Goal: Task Accomplishment & Management: Complete application form

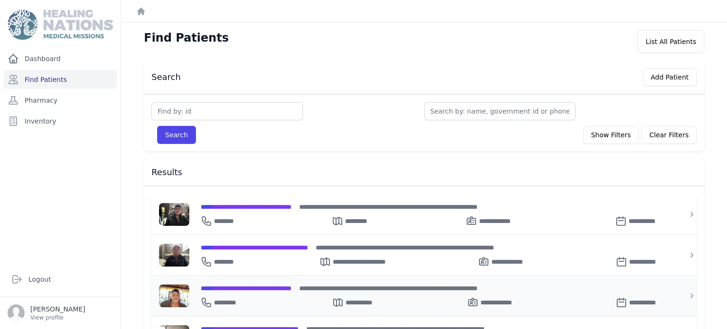
click at [251, 293] on div "**********" at bounding box center [434, 300] width 466 height 15
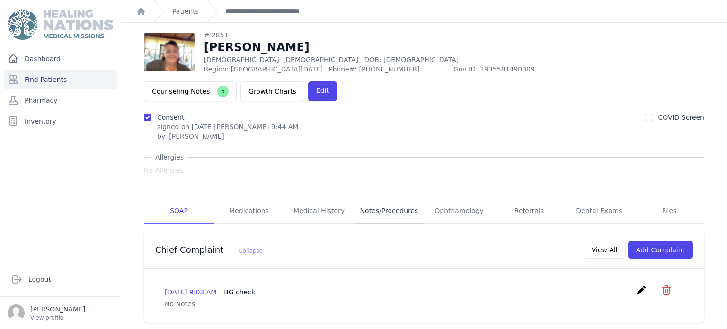
click at [385, 198] on link "Notes/Procedures" at bounding box center [389, 211] width 70 height 26
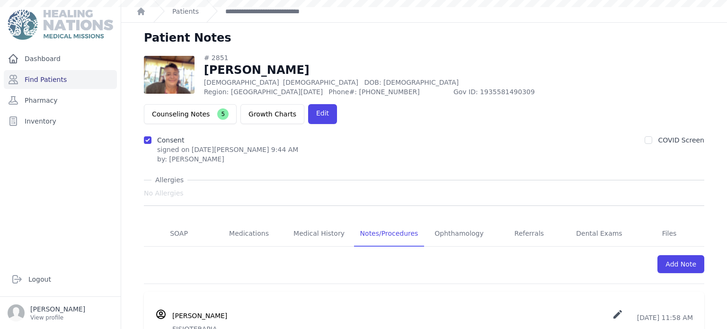
click at [88, 77] on link "Find Patients" at bounding box center [60, 79] width 113 height 19
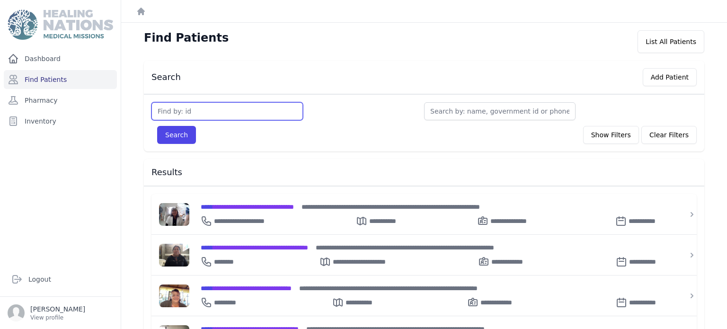
click at [197, 117] on input "text" at bounding box center [228, 111] width 152 height 18
type input "2498"
click at [157, 126] on button "Search" at bounding box center [176, 135] width 39 height 18
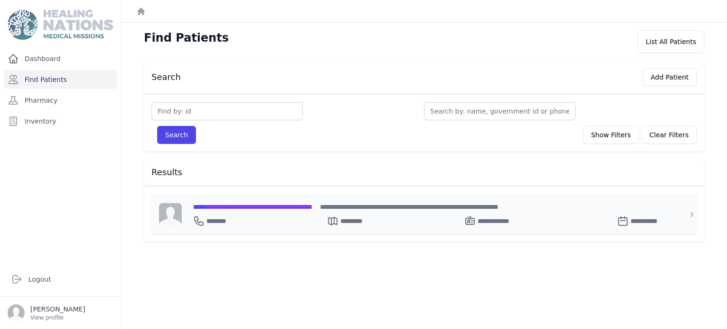
click at [265, 224] on div "**********" at bounding box center [430, 219] width 474 height 15
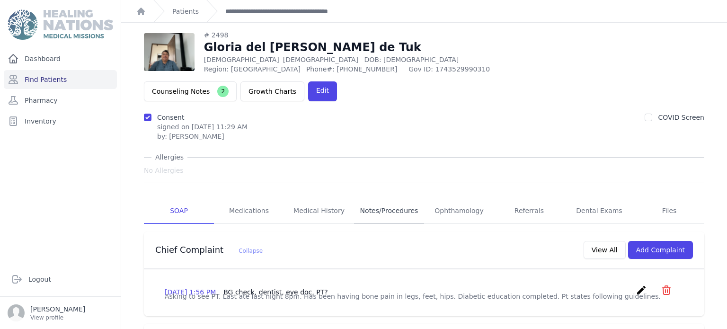
click at [380, 198] on link "Notes/Procedures" at bounding box center [389, 211] width 70 height 26
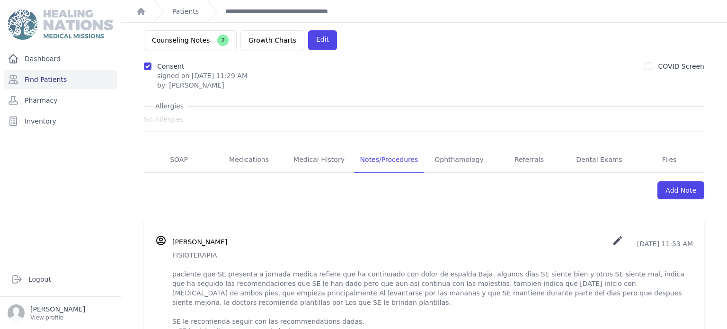
scroll to position [103, 0]
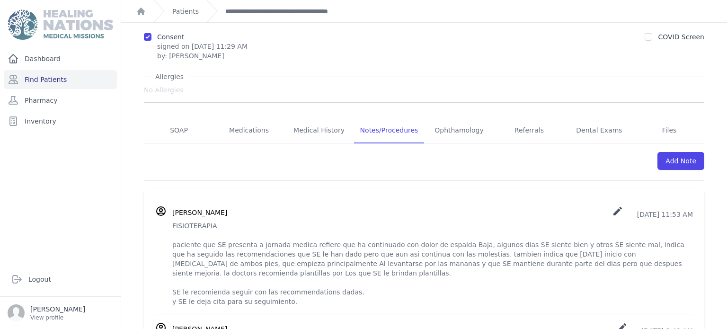
click at [672, 152] on link "Add Note" at bounding box center [681, 161] width 47 height 18
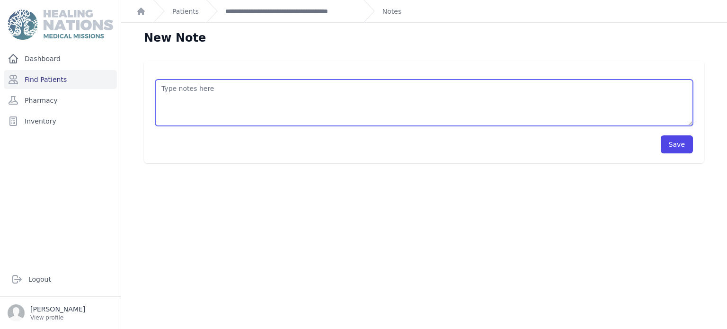
click at [449, 105] on textarea at bounding box center [424, 103] width 538 height 46
paste textarea "FISIOTERAPIA paciente que SE presenta a jornada medica refiere que ha continuad…"
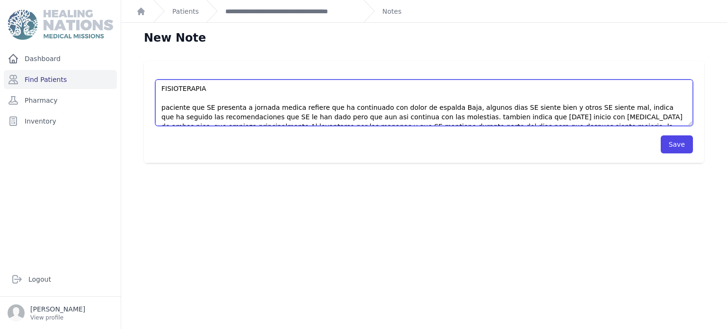
scroll to position [23, 0]
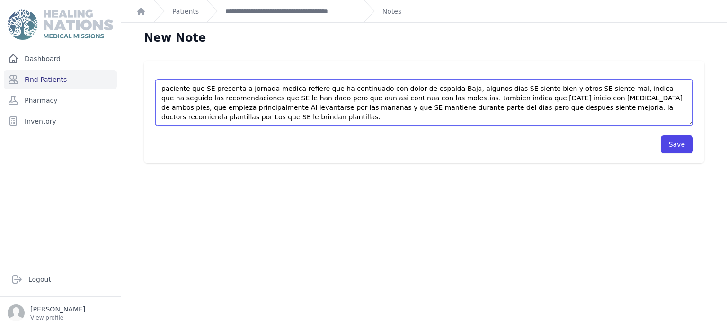
click at [381, 117] on textarea "FISIOTERAPIA paciente que SE presenta a jornada medica refiere que ha continuad…" at bounding box center [424, 103] width 538 height 46
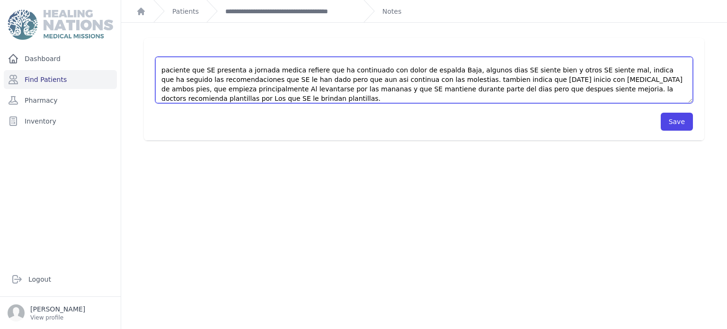
scroll to position [14, 0]
click at [291, 69] on textarea "FISIOTERAPIA paciente que SE presenta a jornada medica refiere que ha continuad…" at bounding box center [424, 80] width 538 height 46
click at [410, 77] on textarea "FISIOTERAPIA paciente en seguimiento de fiisoterapia refiere que ha continuado …" at bounding box center [424, 80] width 538 height 46
click at [530, 81] on textarea "FISIOTERAPIA paciente en seguimiento de fiisoterapia refiere que ha continuado …" at bounding box center [424, 80] width 538 height 46
click at [521, 91] on textarea "FISIOTERAPIA paciente en seguimiento de fiisoterapia refiere que ha continuado …" at bounding box center [424, 80] width 538 height 46
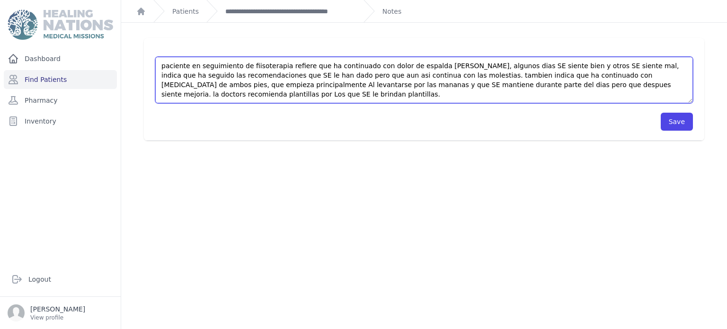
scroll to position [28, 0]
drag, startPoint x: 518, startPoint y: 89, endPoint x: 516, endPoint y: 100, distance: 11.5
click at [516, 100] on textarea "FISIOTERAPIA paciente en seguimiento de fiisoterapia refiere que ha continuado …" at bounding box center [424, 80] width 538 height 46
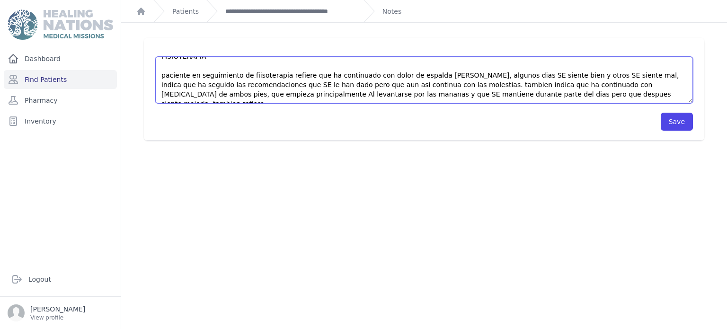
click at [591, 97] on textarea "FISIOTERAPIA paciente en seguimiento de fiisoterapia refiere que ha continuado …" at bounding box center [424, 80] width 538 height 46
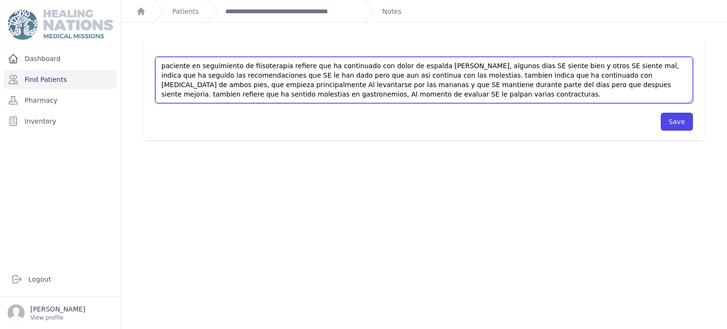
scroll to position [33, 0]
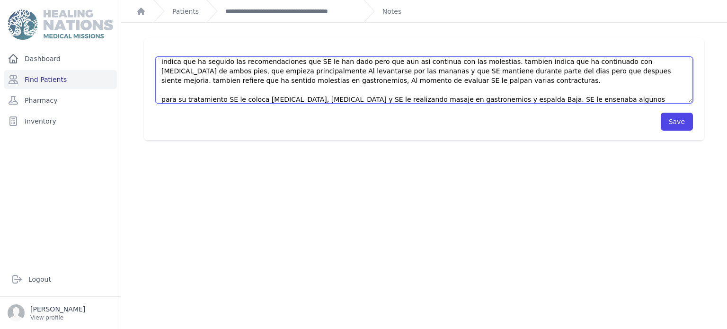
click at [534, 102] on textarea "FISIOTERAPIA paciente en seguimiento de fiisoterapia refiere que ha continuado …" at bounding box center [424, 80] width 538 height 46
click at [587, 100] on textarea "FISIOTERAPIA paciente en seguimiento de fiisoterapia refiere que ha continuado …" at bounding box center [424, 80] width 538 height 46
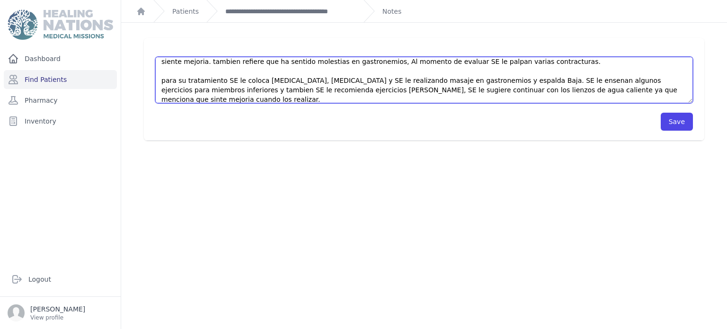
scroll to position [61, 0]
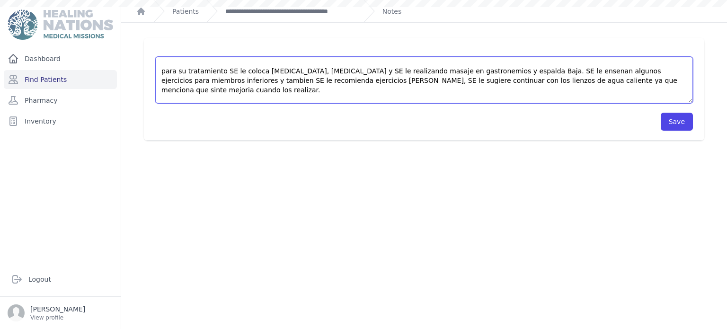
click at [273, 100] on textarea "FISIOTERAPIA paciente en seguimiento de fiisoterapia refiere que ha continuado …" at bounding box center [424, 80] width 538 height 46
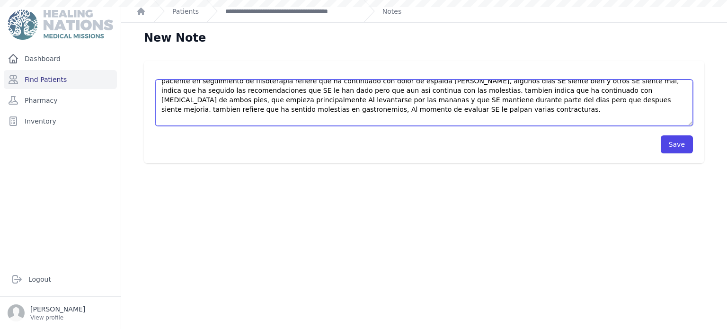
scroll to position [66, 0]
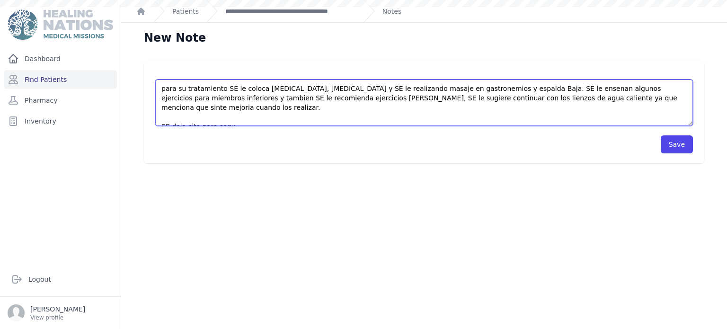
drag, startPoint x: 162, startPoint y: 90, endPoint x: 235, endPoint y: 142, distance: 90.0
click at [235, 142] on form "FISIOTERAPIA paciente en seguimiento de fiisoterapia refiere que ha continuado …" at bounding box center [424, 111] width 538 height 83
click at [238, 116] on textarea "FISIOTERAPIA paciente en seguimiento de fiisoterapia refiere que ha continuado …" at bounding box center [424, 103] width 538 height 46
type textarea "FISIOTERAPIA paciente en seguimiento de fiisoterapia refiere que ha continuado …"
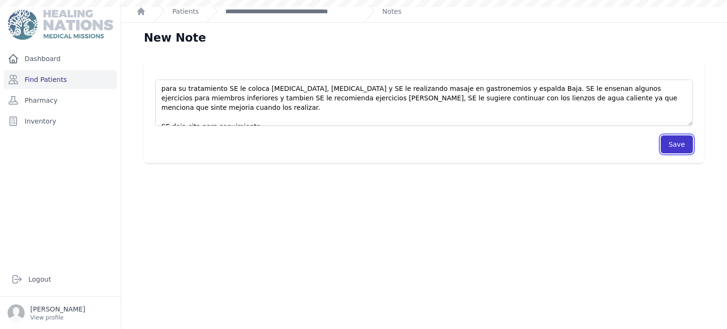
click at [687, 148] on button "Save" at bounding box center [677, 144] width 32 height 18
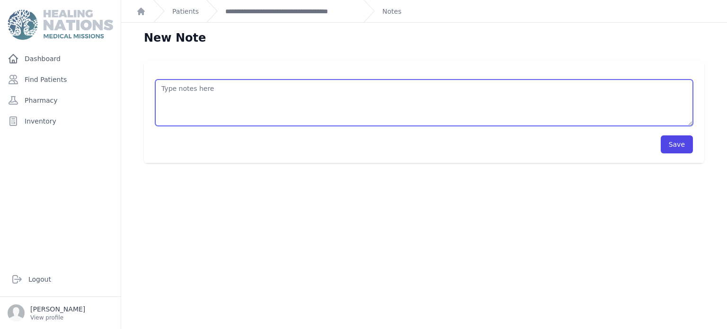
click at [622, 122] on textarea at bounding box center [424, 103] width 538 height 46
paste textarea "FISIOTERAPIA paciente en seguimiento de fiisoterapia refiere que ha continuado …"
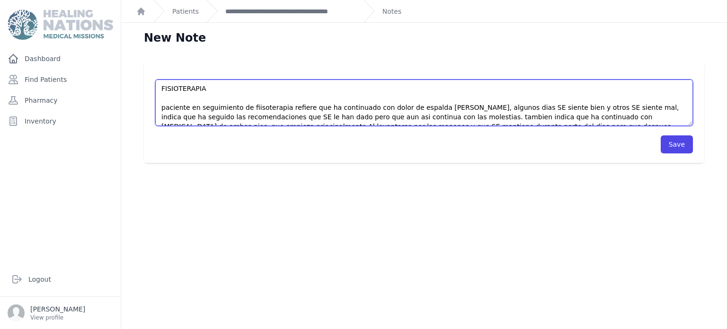
scroll to position [61, 0]
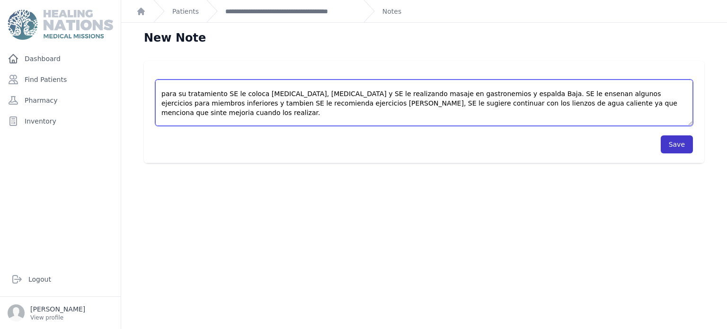
type textarea "FISIOTERAPIA paciente en seguimiento de fiisoterapia refiere que ha continuado …"
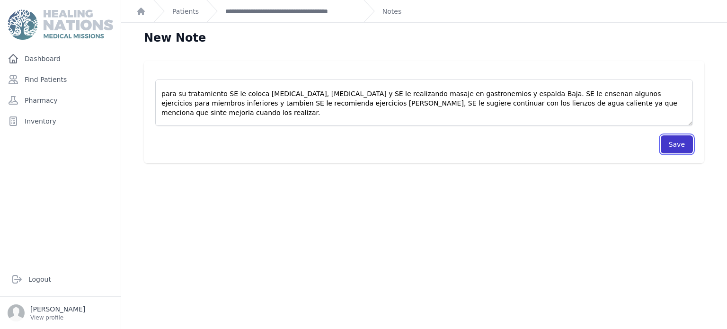
click at [682, 148] on button "Save" at bounding box center [677, 144] width 32 height 18
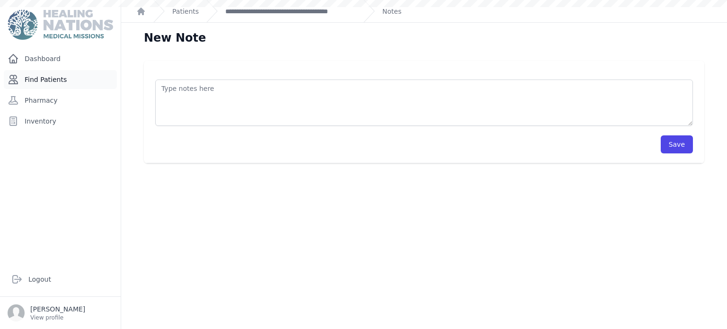
click at [49, 78] on link "Find Patients" at bounding box center [60, 79] width 113 height 19
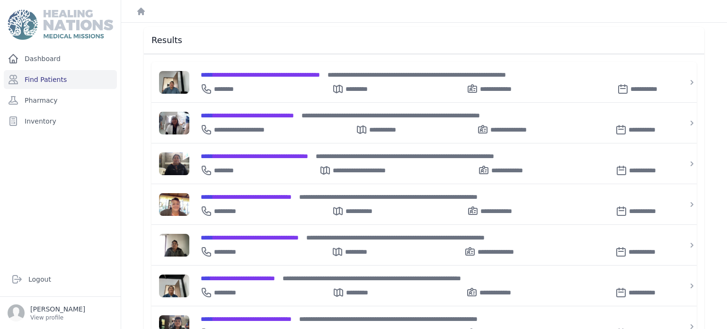
scroll to position [137, 0]
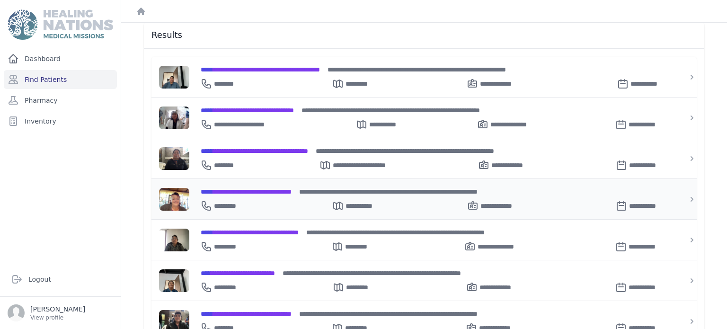
click at [296, 197] on div "**********" at bounding box center [434, 204] width 466 height 15
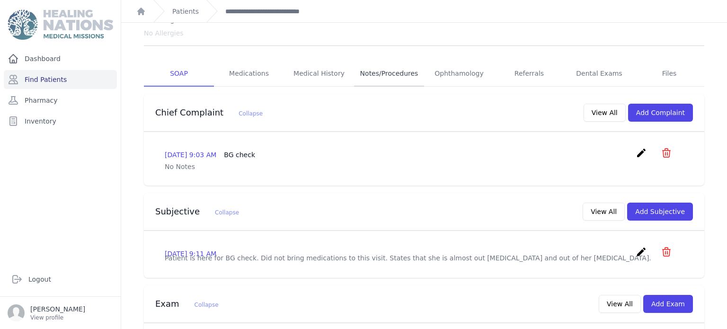
click at [370, 61] on link "Notes/Procedures" at bounding box center [389, 74] width 70 height 26
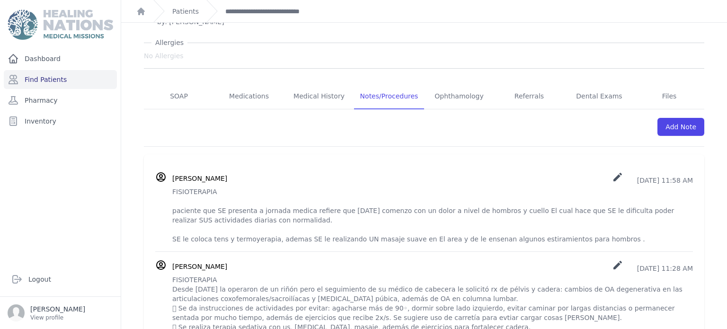
drag, startPoint x: 172, startPoint y: 165, endPoint x: 589, endPoint y: 213, distance: 419.1
click at [589, 213] on p "FISIOTERAPIA paciente que SE presenta a jornada medica refiere que [DATE] comen…" at bounding box center [432, 215] width 521 height 57
copy p "FISIOTERAPIA paciente que SE presenta a jornada medica refiere que [DATE] comen…"
click at [452, 164] on li "[PERSON_NAME] create [DATE] 11:58 AM FISIOTERAPIA paciente que SE presenta a jo…" at bounding box center [424, 208] width 538 height 88
click at [673, 118] on link "Add Note" at bounding box center [681, 127] width 47 height 18
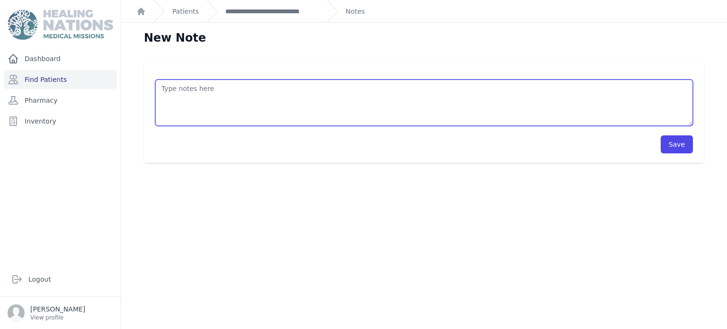
click at [507, 99] on textarea at bounding box center [424, 103] width 538 height 46
paste textarea "FISIOTERAPIA paciente que SE presenta a jornada medica refiere que hace 15 dias…"
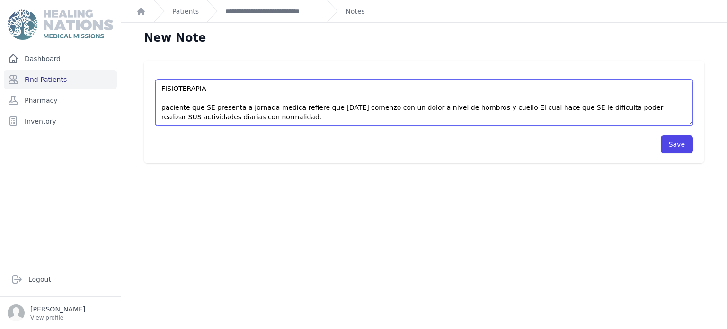
click at [288, 107] on textarea "FISIOTERAPIA paciente que SE presenta a jornada medica refiere que hace 15 dias…" at bounding box center [424, 103] width 538 height 46
click at [377, 110] on textarea "FISIOTERAPIA paciente en seguimiento de fisioterapia refiere que hace 15 dias c…" at bounding box center [424, 103] width 538 height 46
click at [484, 110] on textarea "FISIOTERAPIA paciente en seguimiento de fisioterapia refiere que ha continuando…" at bounding box center [424, 103] width 538 height 46
click at [403, 109] on textarea "FISIOTERAPIA paciente en seguimiento de fisioterapia refiere que ha continuando…" at bounding box center [424, 103] width 538 height 46
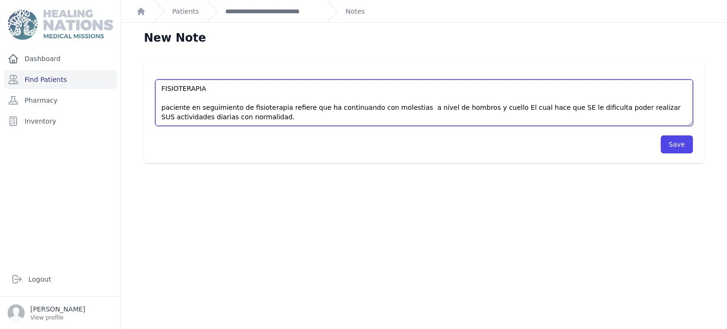
click at [485, 110] on textarea "FISIOTERAPIA paciente en seguimiento de fisioterapia refiere que ha continuando…" at bounding box center [424, 103] width 538 height 46
click at [381, 120] on textarea "FISIOTERAPIA paciente en seguimiento de fisioterapia refiere que ha continuando…" at bounding box center [424, 103] width 538 height 46
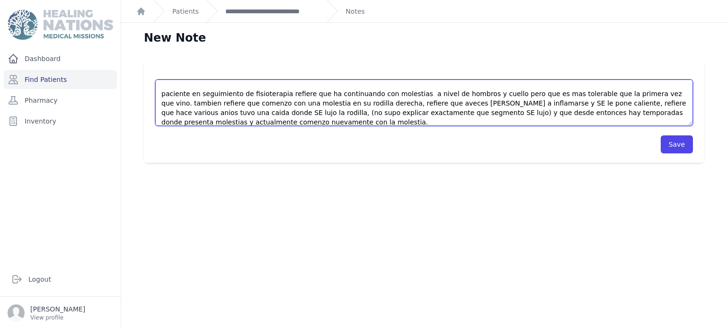
scroll to position [38, 0]
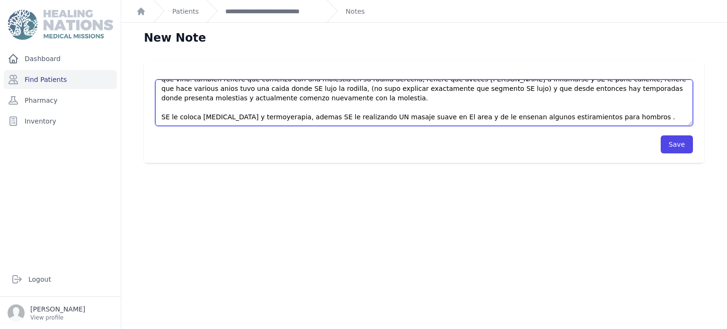
click at [576, 118] on textarea "FISIOTERAPIA paciente en seguimiento de fisioterapia refiere que ha continuando…" at bounding box center [424, 103] width 538 height 46
type textarea "FISIOTERAPIA paciente en seguimiento de fisioterapia refiere que ha continuando…"
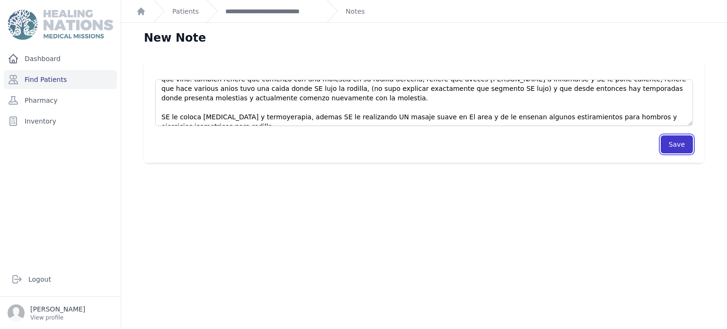
click at [666, 153] on button "Save" at bounding box center [677, 144] width 32 height 18
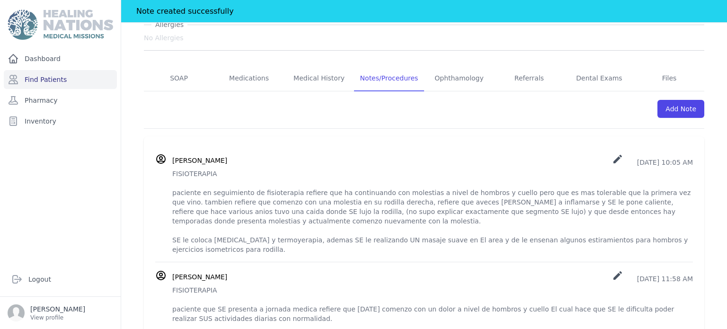
scroll to position [188, 0]
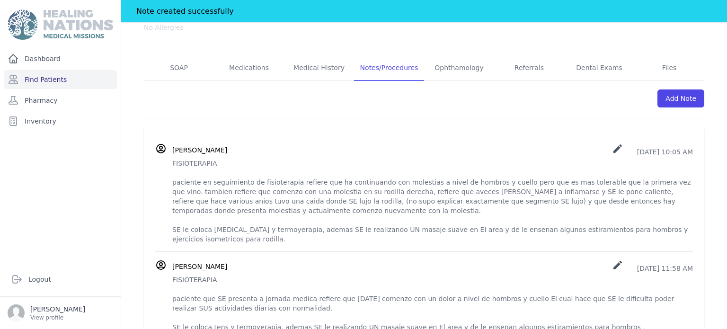
click at [227, 145] on h3 "[PERSON_NAME]" at bounding box center [199, 149] width 55 height 9
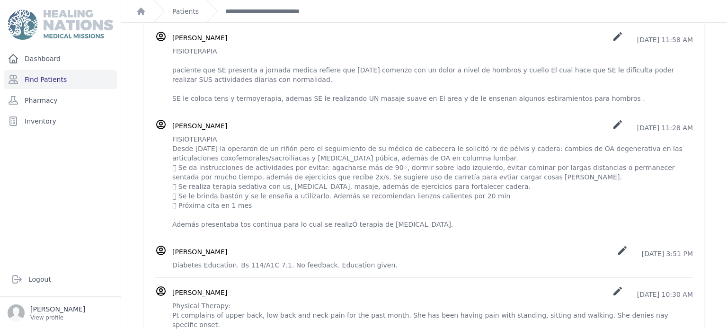
scroll to position [0, 0]
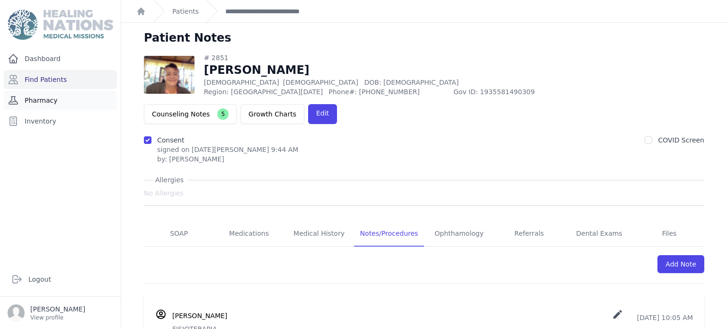
click at [54, 100] on link "Pharmacy" at bounding box center [60, 100] width 113 height 19
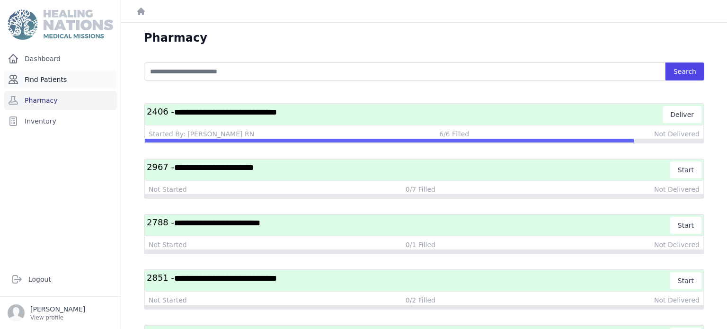
click at [44, 82] on link "Find Patients" at bounding box center [60, 79] width 113 height 19
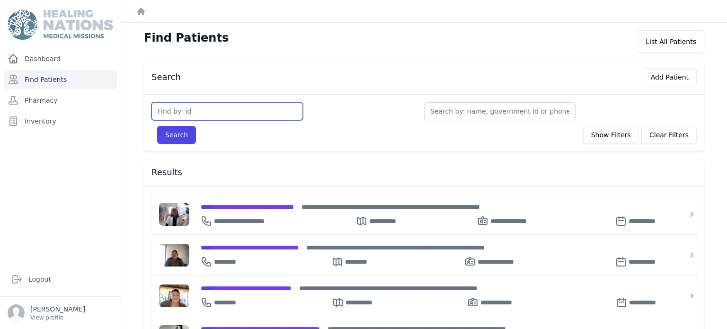
click at [188, 113] on input "text" at bounding box center [228, 111] width 152 height 18
type input "1239"
click at [157, 126] on button "Search" at bounding box center [176, 135] width 39 height 18
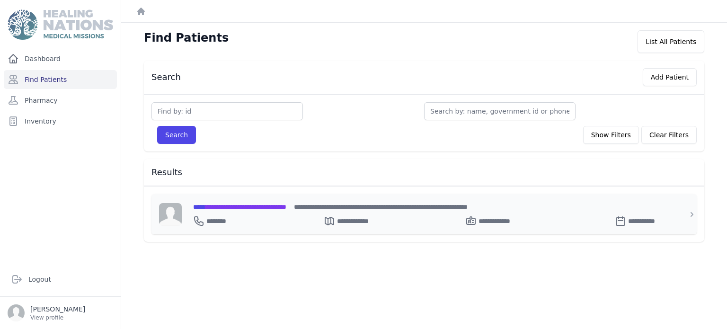
click at [247, 212] on div "**********" at bounding box center [430, 219] width 474 height 15
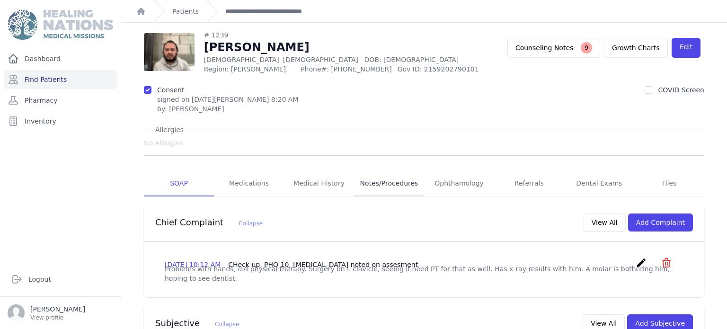
click at [374, 182] on link "Notes/Procedures" at bounding box center [389, 184] width 70 height 26
